Goal: Task Accomplishment & Management: Complete application form

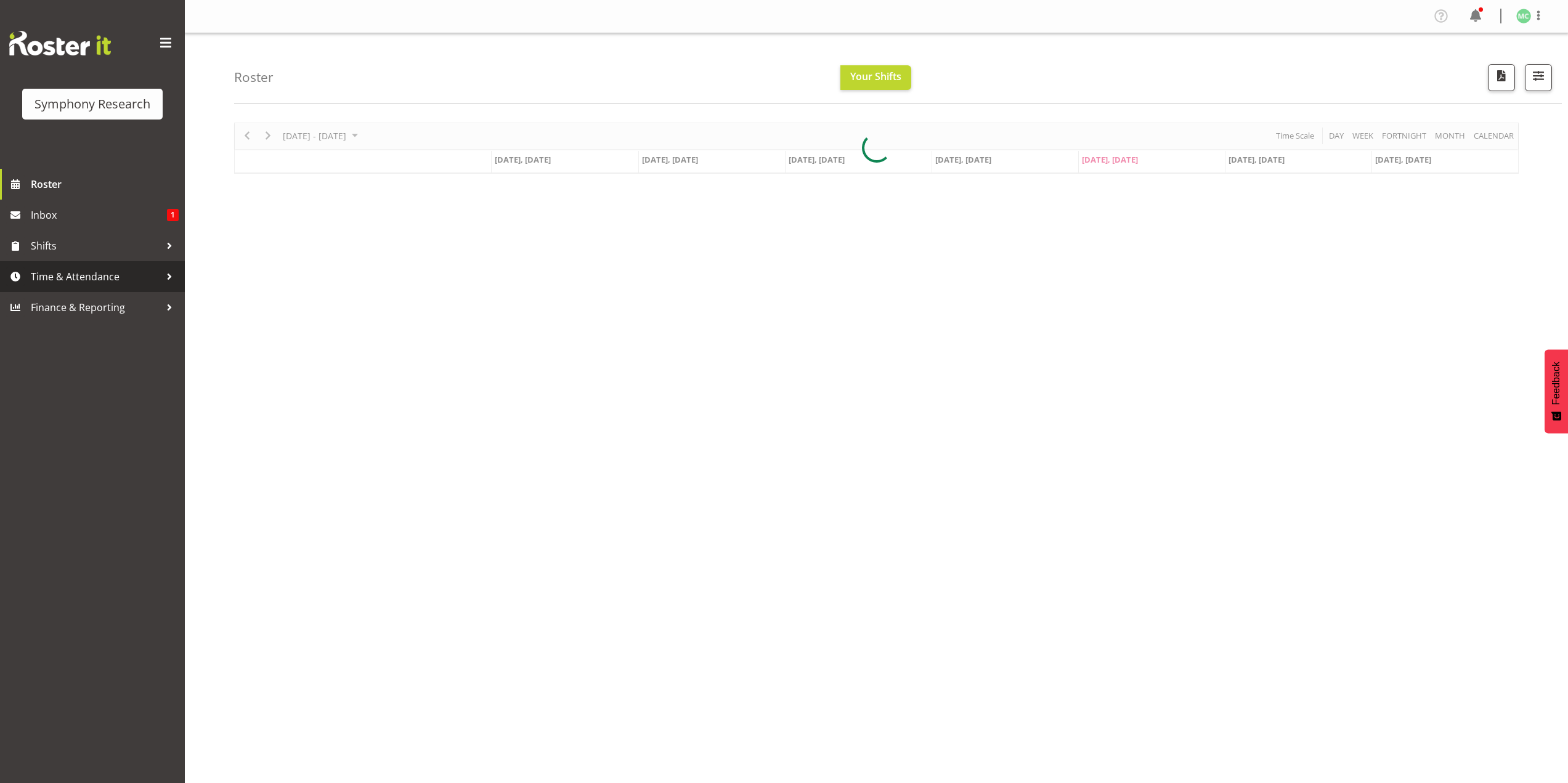
click at [152, 268] on span "Time & Attendance" at bounding box center [95, 276] width 129 height 19
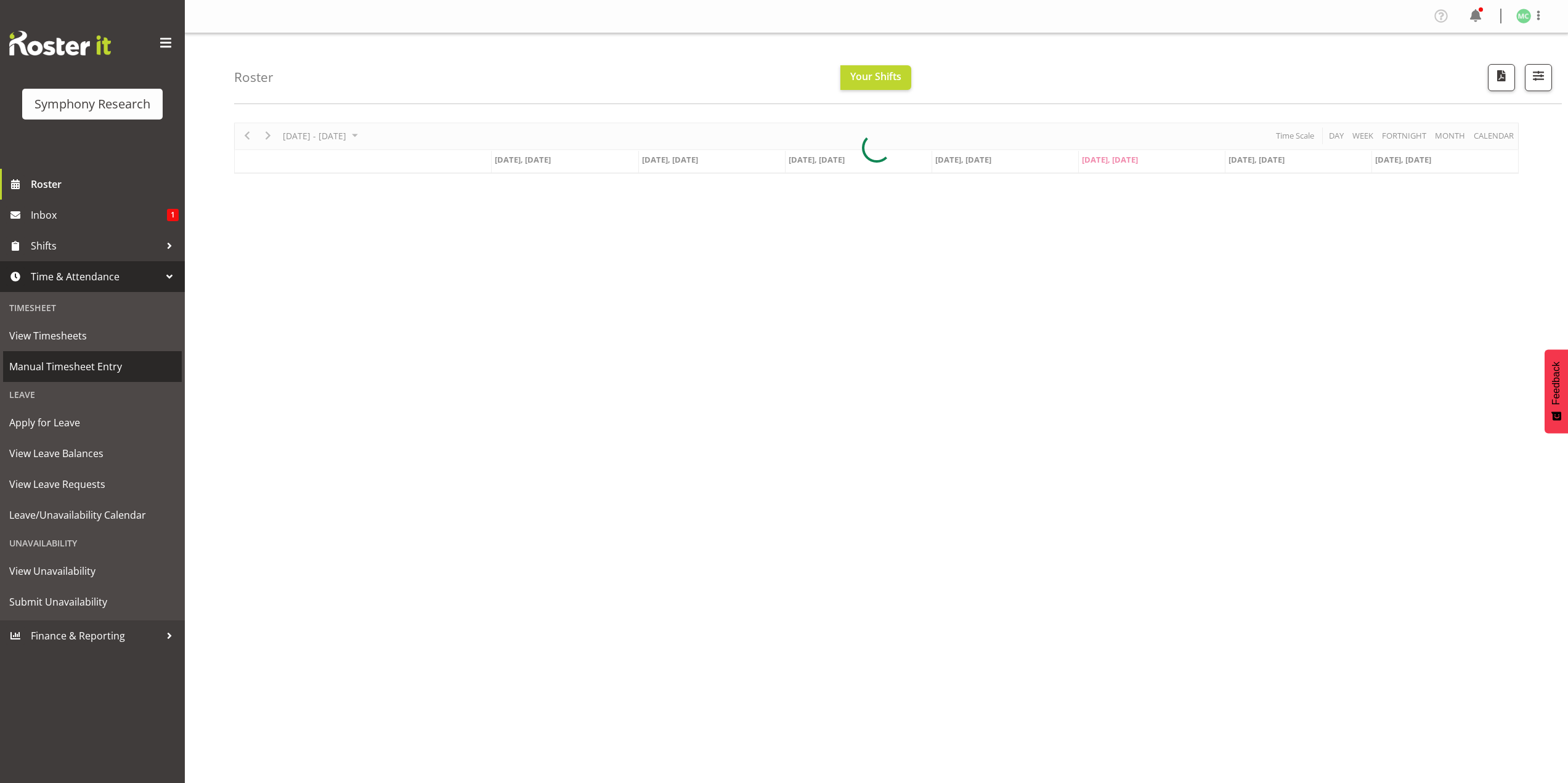
click at [128, 367] on span "Manual Timesheet Entry" at bounding box center [92, 366] width 166 height 19
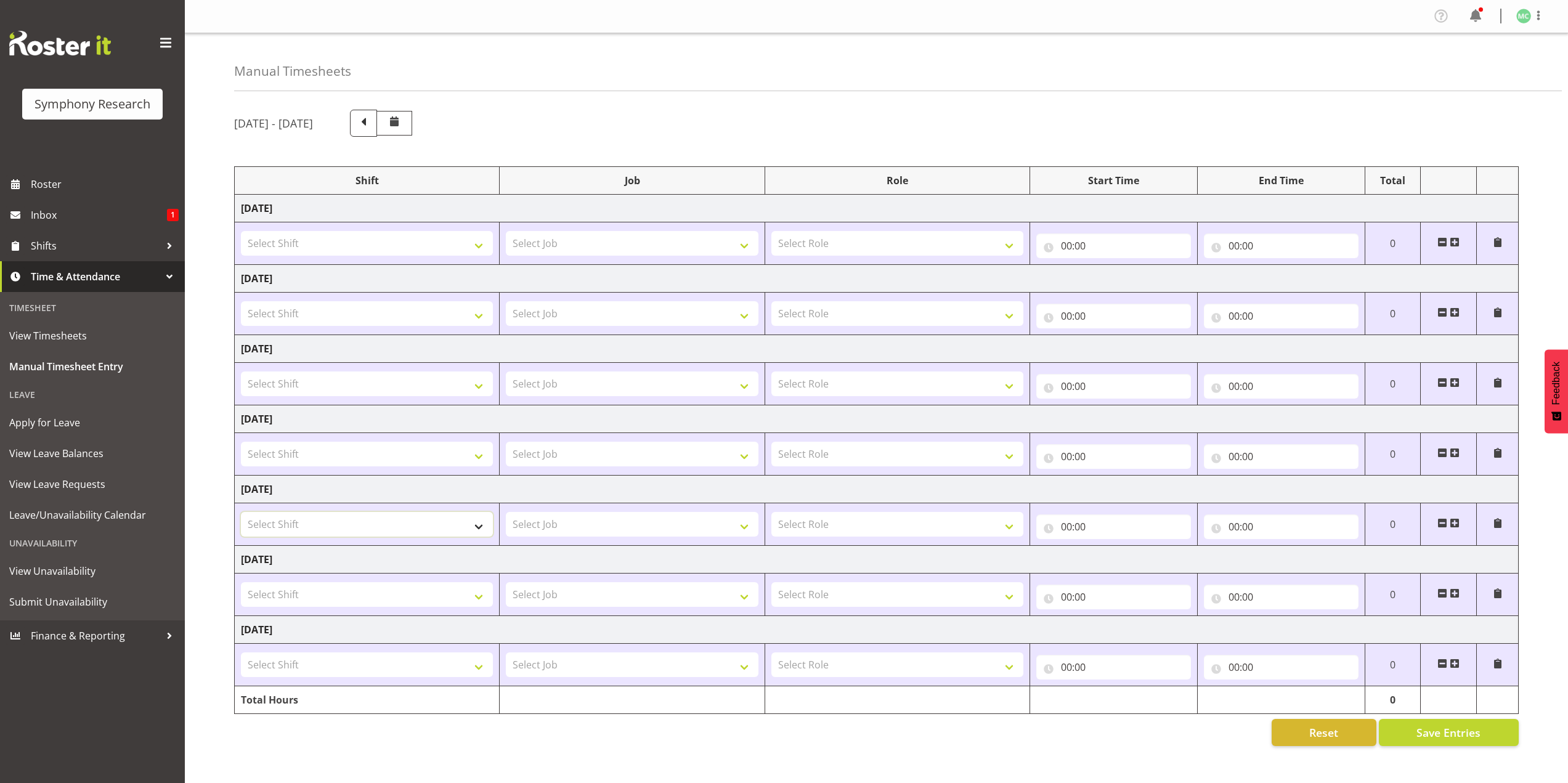
click at [338, 528] on select "Select Shift !!Project Briefing (Job to be assigned) !!Weekend Residential (Ros…" at bounding box center [367, 525] width 252 height 25
select select "17154"
click at [241, 512] on select "Select Shift !!Project Briefing (Job to be assigned) !!Weekend Residential (Ros…" at bounding box center [367, 525] width 252 height 25
click at [431, 530] on select "!!Project Briefing (Job to be assigned) !!Weekend Residential (Roster IT Shift …" at bounding box center [367, 525] width 252 height 25
click at [241, 512] on select "!!Project Briefing (Job to be assigned) !!Weekend Residential (Roster IT Shift …" at bounding box center [367, 525] width 252 height 25
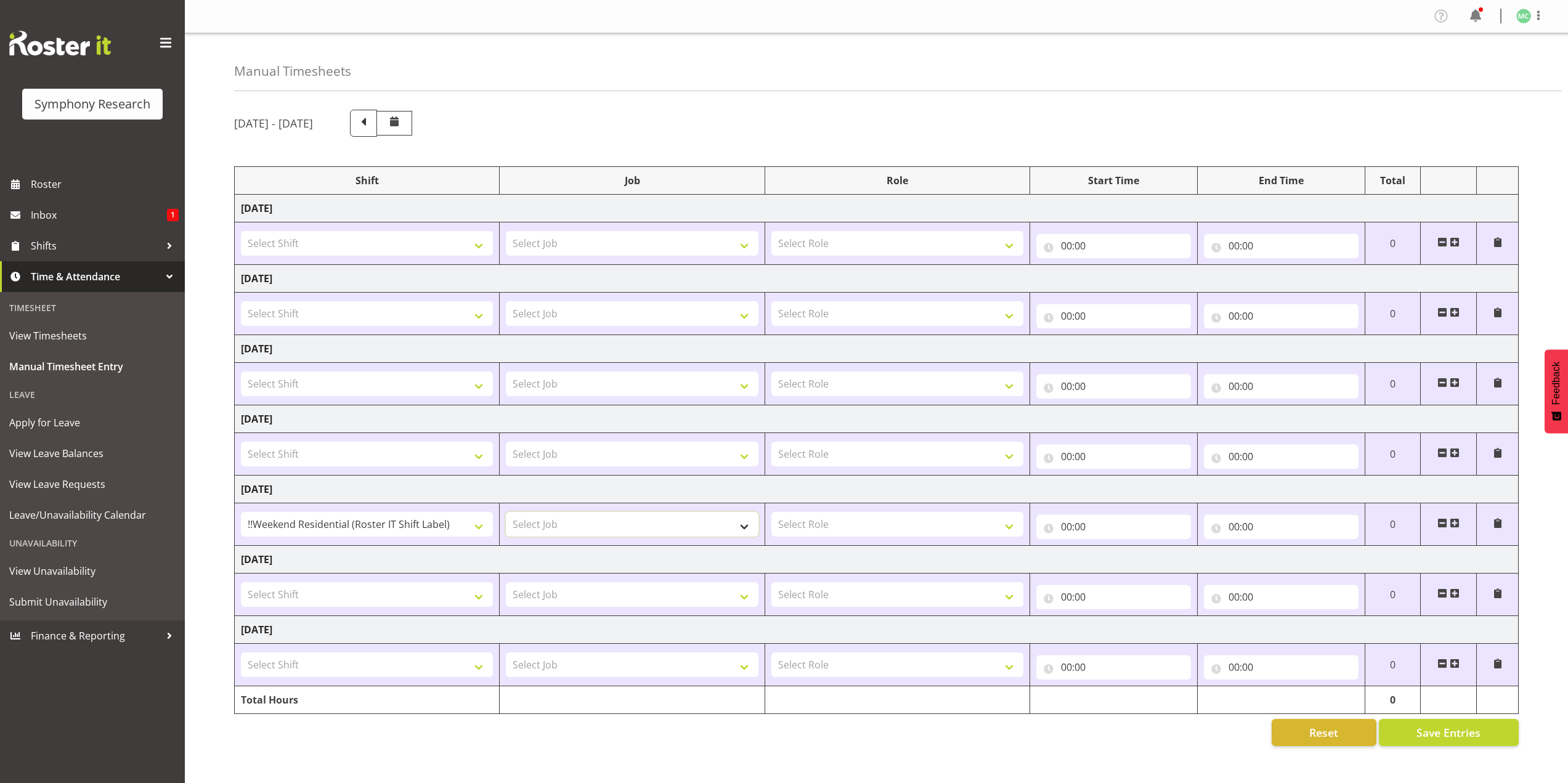
click at [578, 521] on select "Select Job 550060 IF Admin 553492 World Poll Aus Wave 2 Main 2025 553500 BFM Ju…" at bounding box center [632, 525] width 252 height 25
select select "10239"
click at [506, 512] on select "Select Job 550060 IF Admin 553492 World Poll Aus Wave 2 Main 2025 553500 BFM Ju…" at bounding box center [632, 525] width 252 height 25
click at [785, 517] on select "Select Role Briefing Interviewing" at bounding box center [897, 525] width 252 height 25
select select "47"
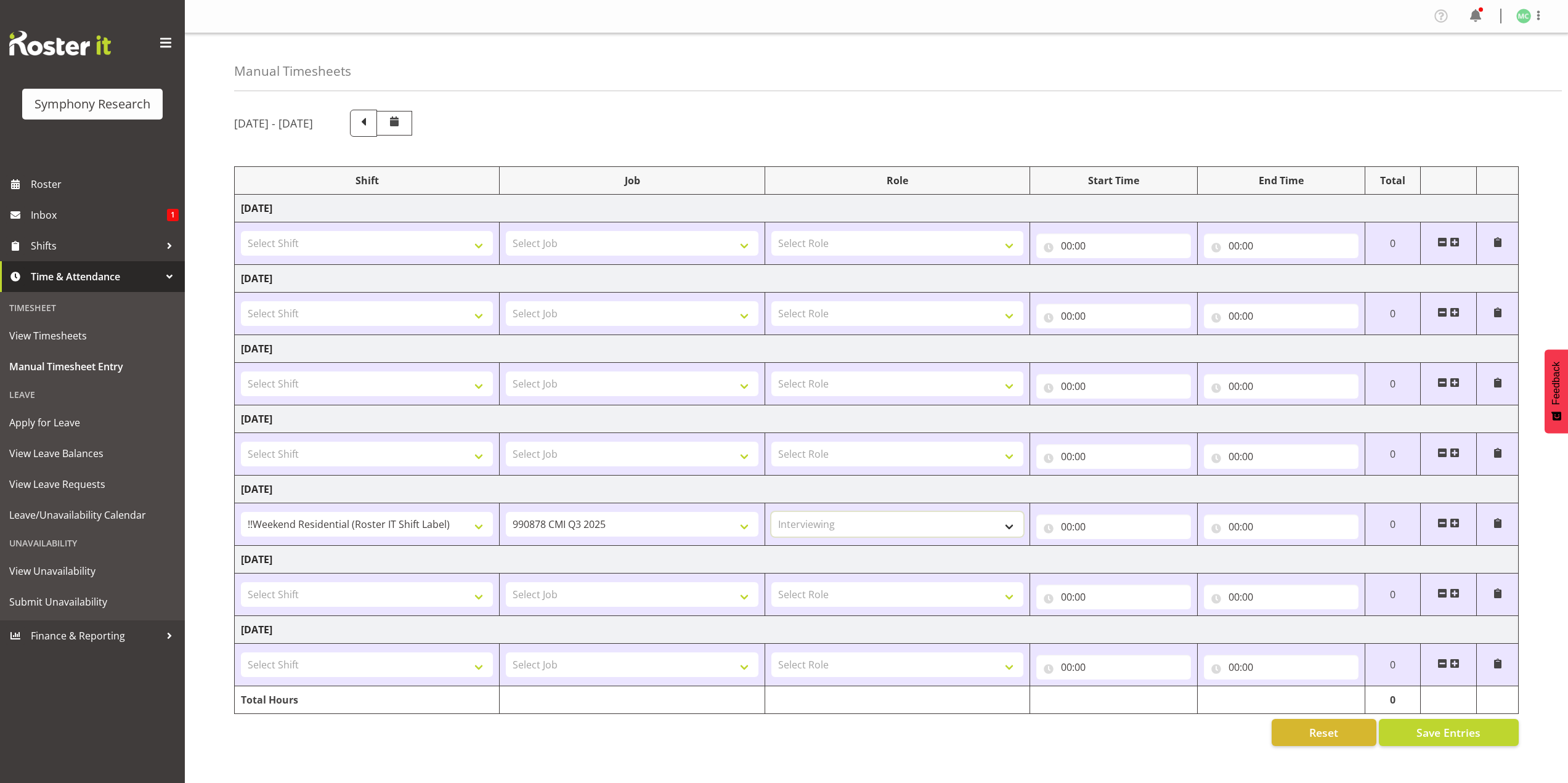
click at [771, 512] on select "Select Role Briefing Interviewing" at bounding box center [897, 525] width 252 height 25
click at [1066, 525] on input "00:00" at bounding box center [1113, 527] width 155 height 25
click at [1117, 554] on select "00 01 02 03 04 05 06 07 08 09 10 11 12 13 14 15 16 17 18 19 20 21 22 23" at bounding box center [1120, 559] width 27 height 25
select select "17"
click at [1106, 547] on select "00 01 02 03 04 05 06 07 08 09 10 11 12 13 14 15 16 17 18 19 20 21 22 23" at bounding box center [1120, 559] width 27 height 25
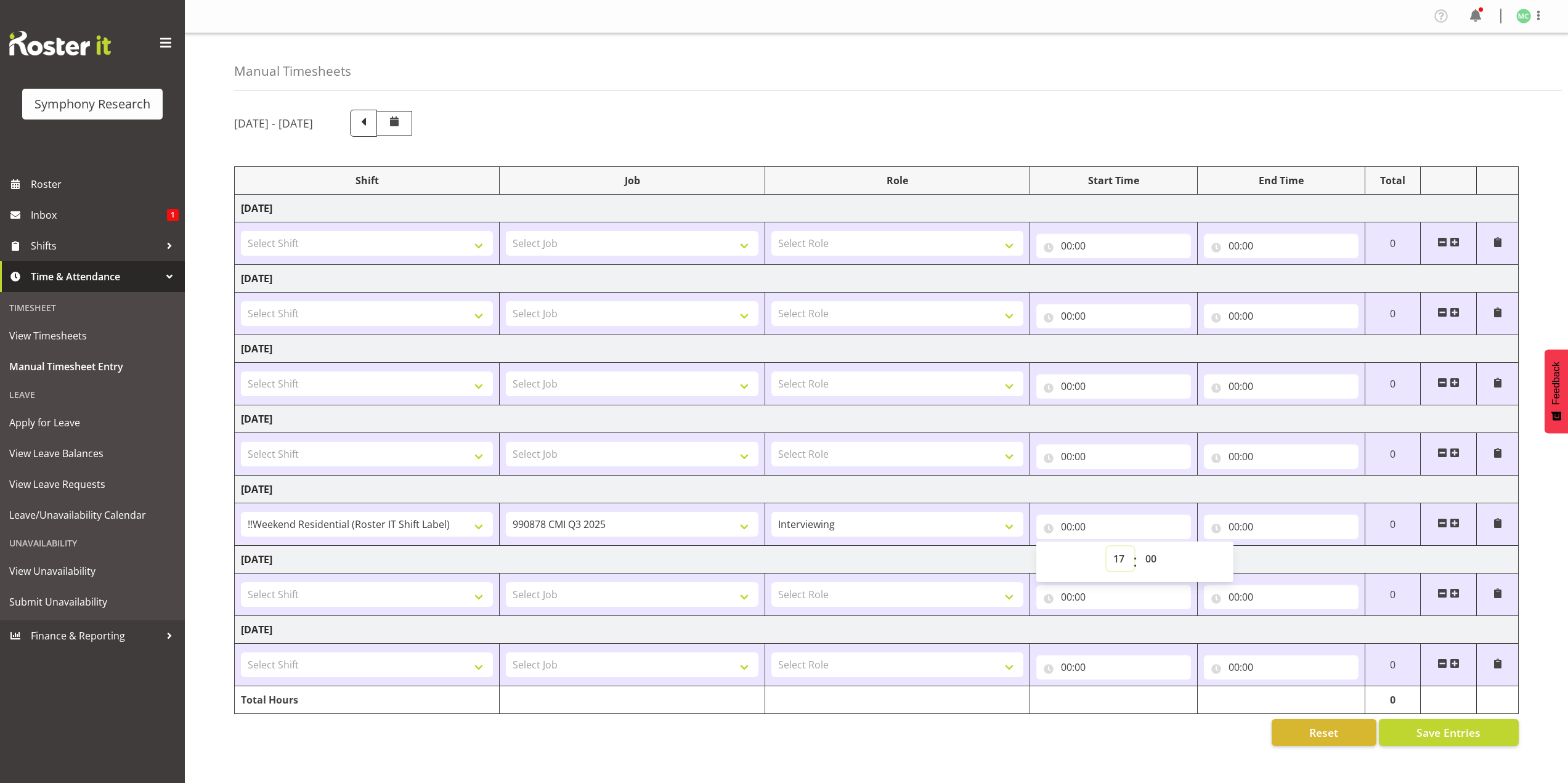
type input "17:00"
click at [424, 462] on select "Select Shift !!Project Briefing (Job to be assigned) !!Weekend Residential (Ros…" at bounding box center [367, 454] width 252 height 25
click at [443, 520] on select "!!Project Briefing (Job to be assigned) !!Weekend Residential (Roster IT Shift …" at bounding box center [367, 525] width 252 height 25
click at [241, 512] on select "!!Project Briefing (Job to be assigned) !!Weekend Residential (Roster IT Shift …" at bounding box center [367, 525] width 252 height 25
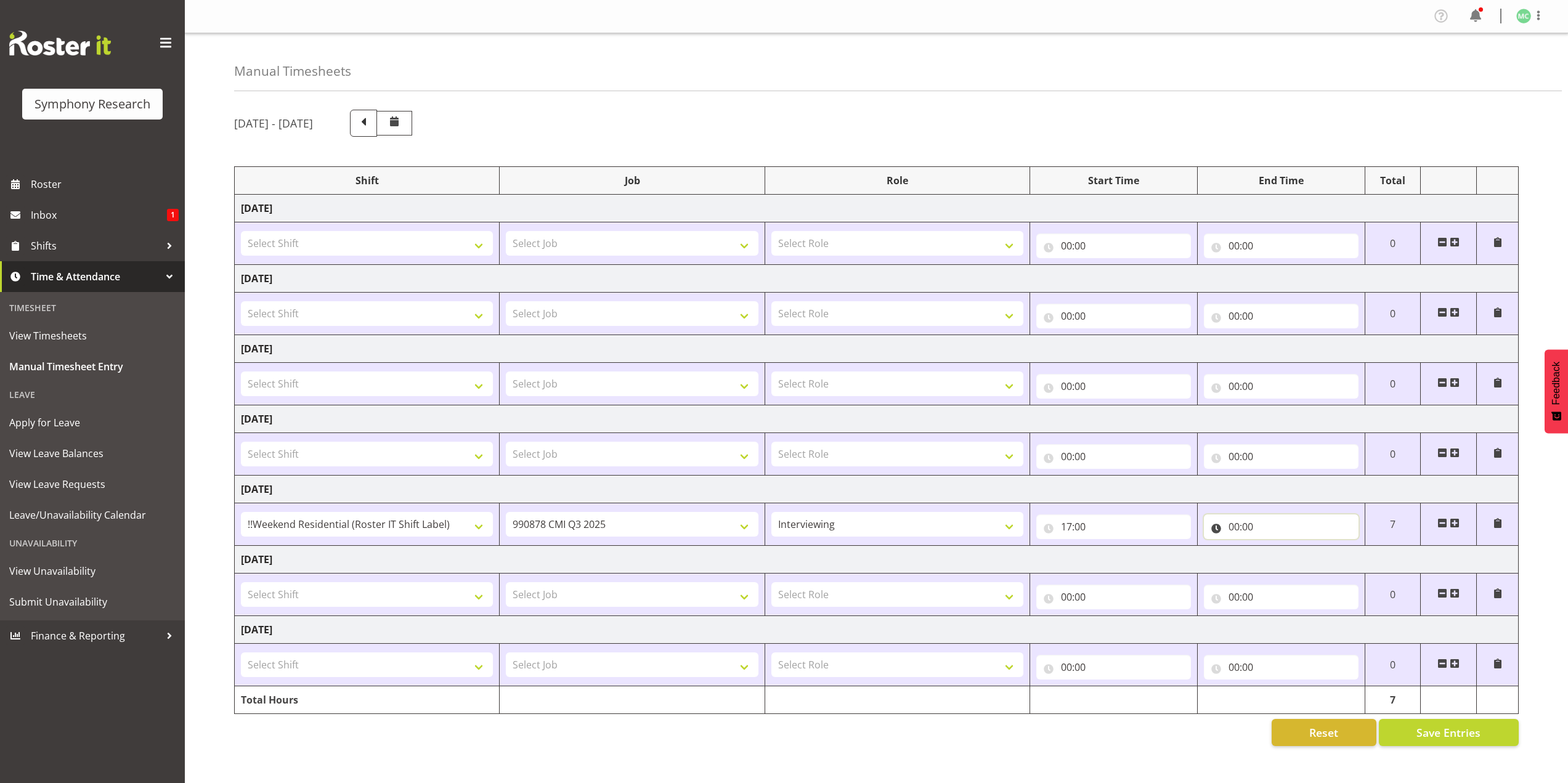
click at [1231, 525] on input "00:00" at bounding box center [1281, 527] width 155 height 25
click at [1284, 558] on select "00 01 02 03 04 05 06 07 08 09 10 11 12 13 14 15 16 17 18 19 20 21 22 23" at bounding box center [1288, 559] width 27 height 25
select select "21"
click at [1274, 547] on select "00 01 02 03 04 05 06 07 08 09 10 11 12 13 14 15 16 17 18 19 20 21 22 23" at bounding box center [1288, 559] width 27 height 25
type input "21:00"
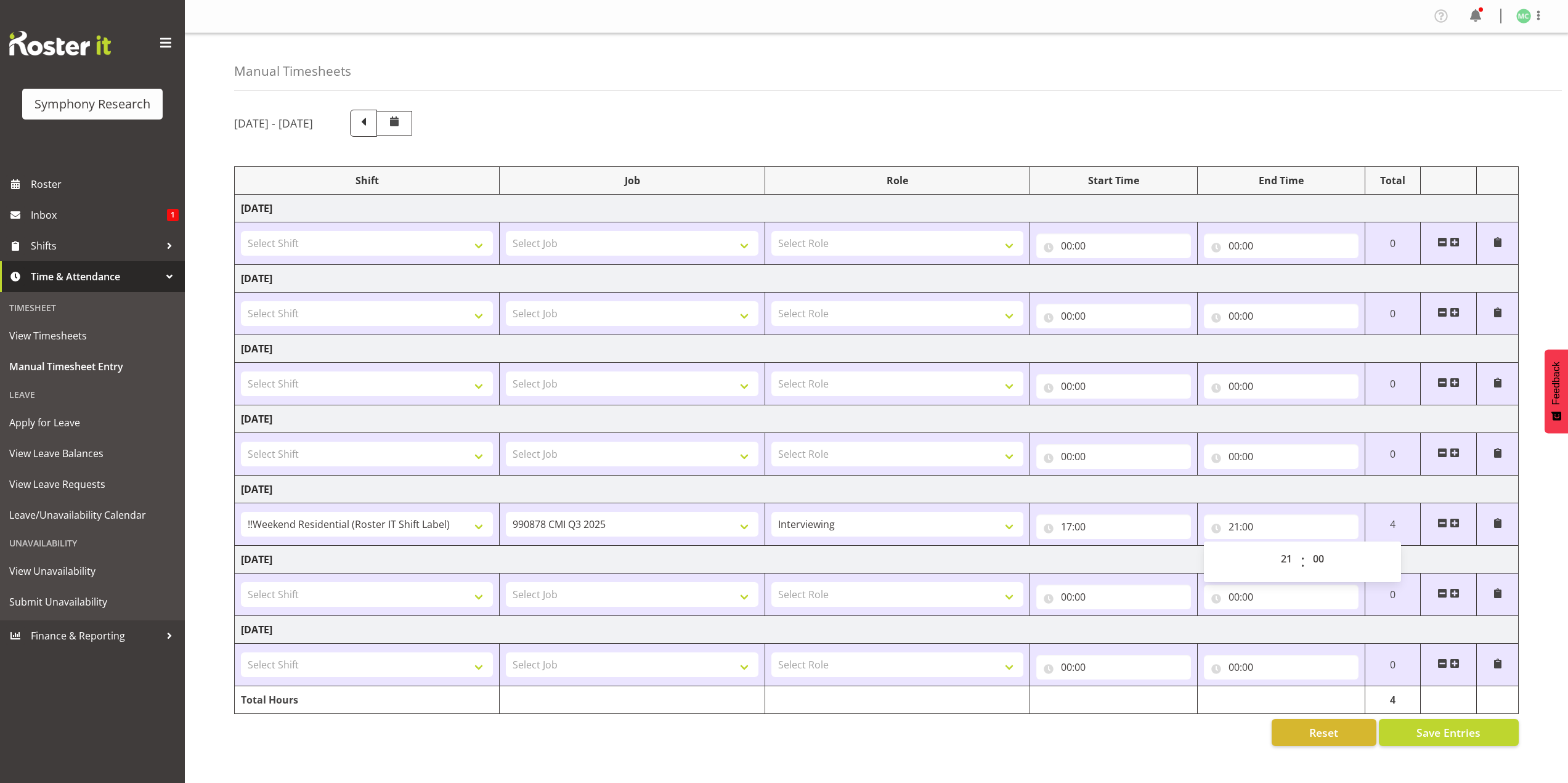
click at [1121, 560] on td "Saturday 16th August 2025" at bounding box center [877, 560] width 1284 height 27
click at [1417, 720] on button "Save Entries" at bounding box center [1449, 732] width 140 height 27
